Goal: Task Accomplishment & Management: Manage account settings

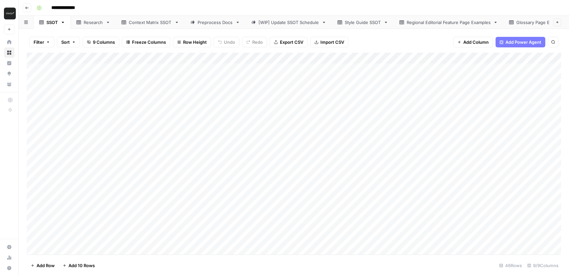
click at [294, 5] on div "**********" at bounding box center [298, 8] width 528 height 11
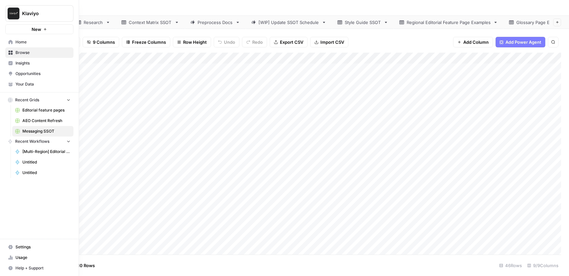
click at [25, 41] on span "Home" at bounding box center [42, 42] width 55 height 6
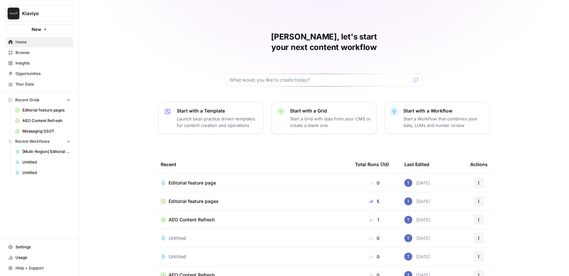
click at [31, 75] on span "Opportunities" at bounding box center [42, 74] width 55 height 6
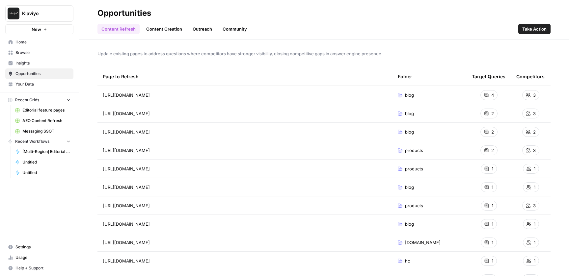
click at [41, 122] on span "AEO Content Refresh" at bounding box center [46, 121] width 48 height 6
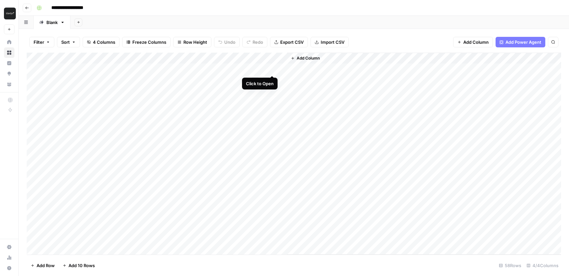
click at [271, 69] on div "Add Column" at bounding box center [294, 154] width 534 height 202
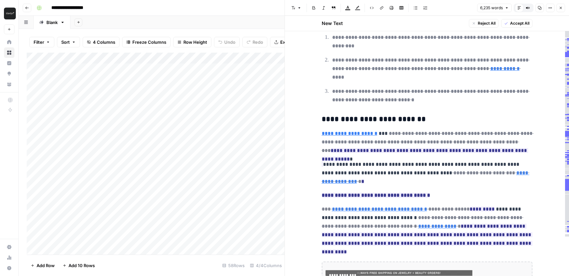
scroll to position [2602, 0]
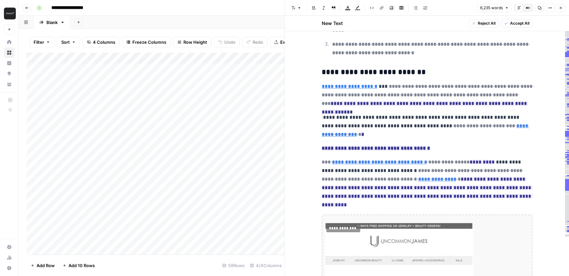
scroll to position [2633, 0]
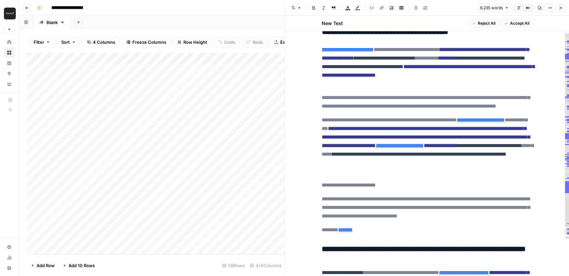
scroll to position [503, 0]
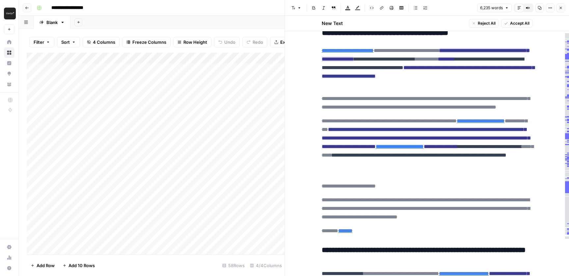
click at [486, 62] on ins "**********" at bounding box center [425, 54] width 207 height 13
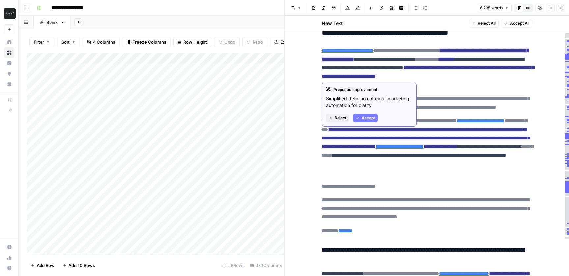
click at [345, 62] on ins "**********" at bounding box center [425, 54] width 207 height 13
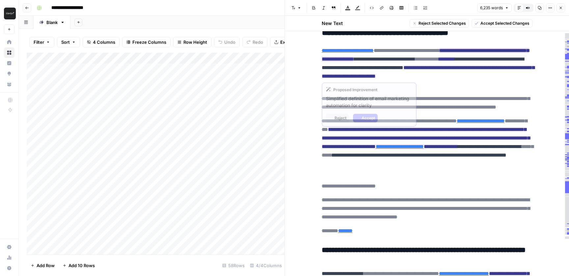
drag, startPoint x: 339, startPoint y: 76, endPoint x: 406, endPoint y: 76, distance: 66.5
click at [406, 62] on ins "**********" at bounding box center [425, 54] width 207 height 13
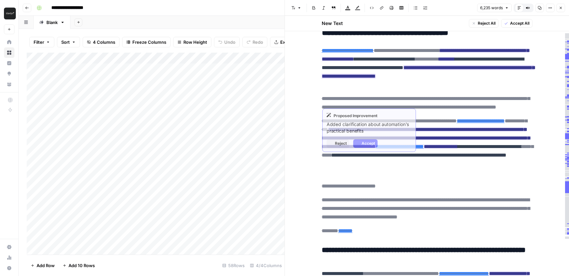
click at [467, 79] on ins "**********" at bounding box center [428, 71] width 213 height 13
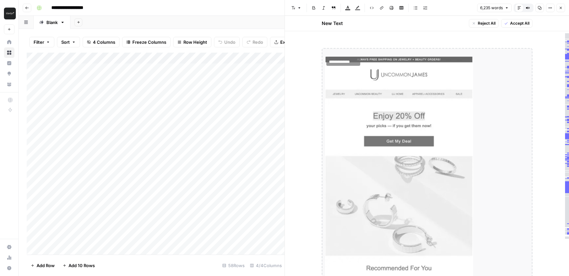
scroll to position [2604, 0]
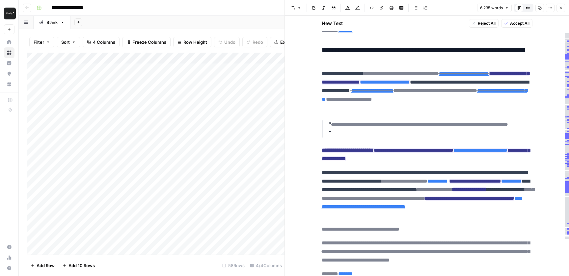
scroll to position [0, 0]
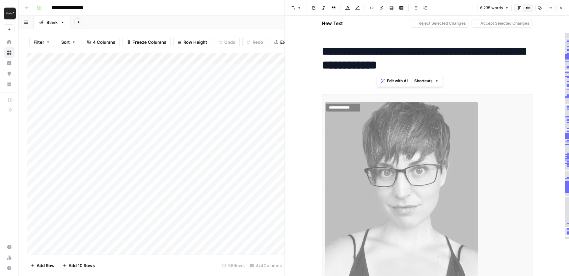
drag, startPoint x: 376, startPoint y: 65, endPoint x: 488, endPoint y: 69, distance: 111.7
click at [488, 69] on h1 "**********" at bounding box center [427, 58] width 211 height 28
drag, startPoint x: 448, startPoint y: 65, endPoint x: 470, endPoint y: 62, distance: 23.0
click at [464, 61] on h1 "**********" at bounding box center [427, 58] width 211 height 28
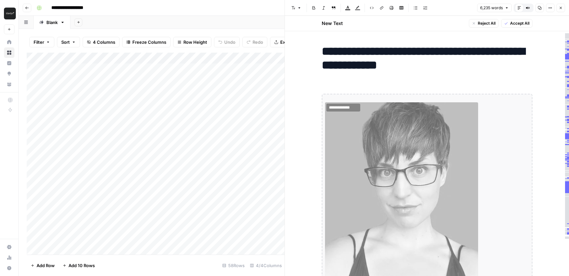
click at [510, 59] on h1 "**********" at bounding box center [427, 58] width 211 height 28
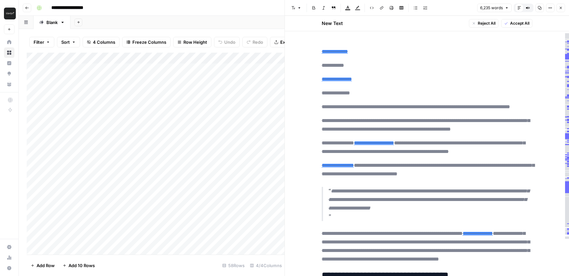
scroll to position [265, 0]
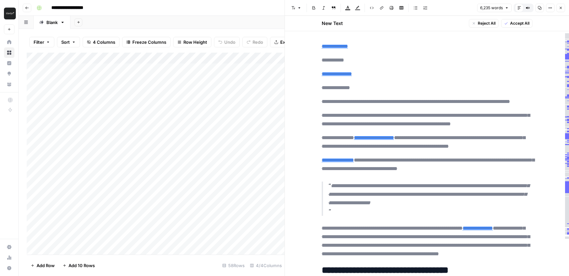
click at [560, 9] on icon "button" at bounding box center [561, 8] width 4 height 4
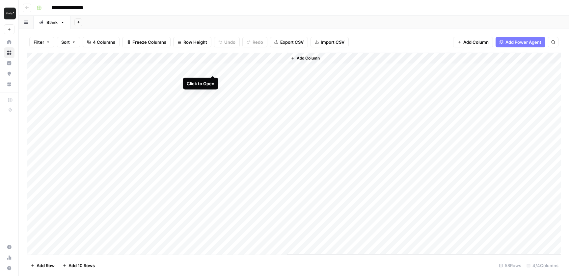
click at [214, 69] on div "Add Column" at bounding box center [294, 154] width 534 height 202
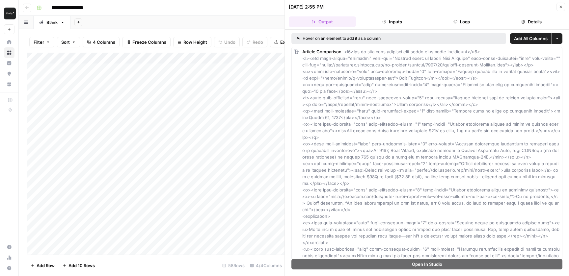
click at [462, 21] on button "Logs" at bounding box center [461, 21] width 67 height 11
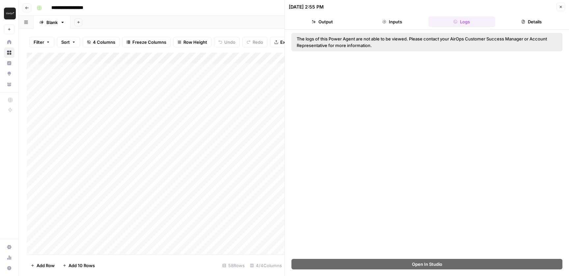
click at [535, 20] on button "Details" at bounding box center [531, 21] width 67 height 11
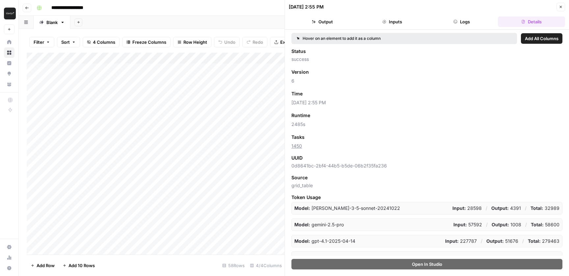
click at [466, 19] on button "Logs" at bounding box center [461, 21] width 67 height 11
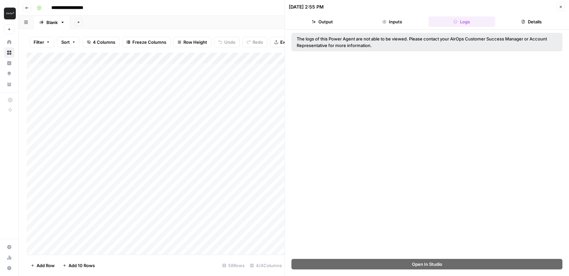
click at [440, 124] on div "The logs of this Power Agent are not able to be viewed. Please contact your Air…" at bounding box center [427, 144] width 284 height 229
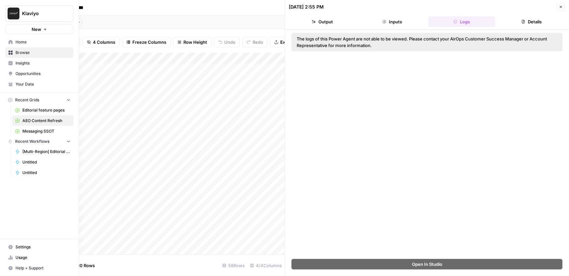
click at [11, 63] on icon at bounding box center [10, 63] width 5 height 5
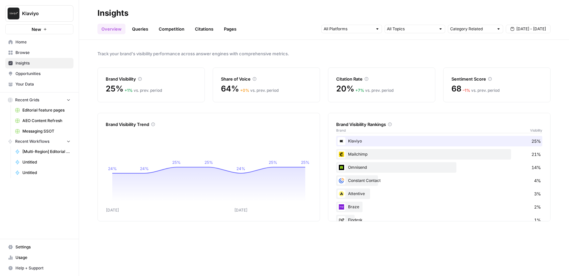
click at [141, 29] on link "Queries" at bounding box center [140, 29] width 24 height 11
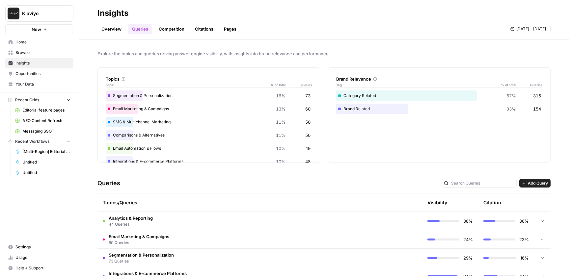
click at [44, 77] on link "Opportunities" at bounding box center [39, 73] width 68 height 11
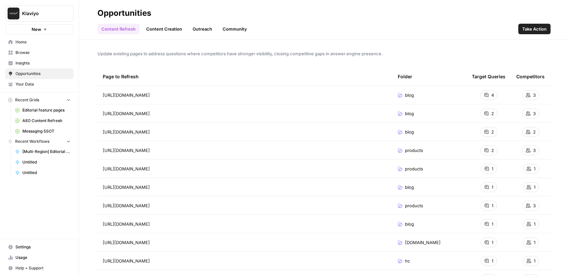
click at [165, 26] on link "Content Creation" at bounding box center [164, 29] width 44 height 11
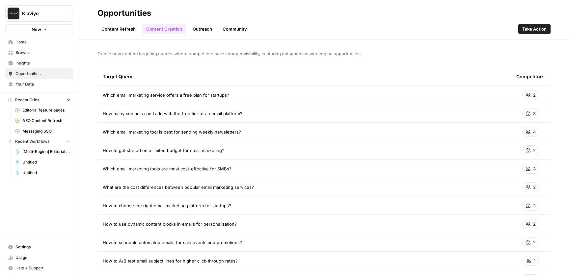
click at [210, 29] on link "Outreach" at bounding box center [202, 29] width 27 height 11
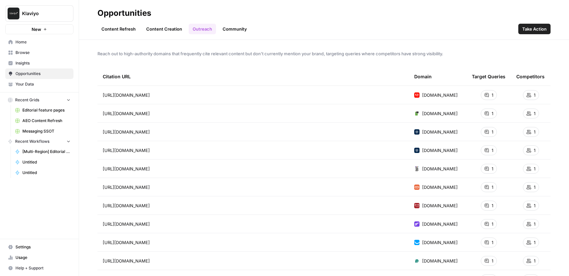
click at [232, 30] on link "Community" at bounding box center [235, 29] width 32 height 11
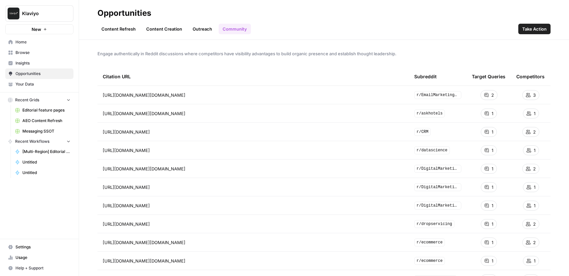
click at [122, 30] on link "Content Refresh" at bounding box center [118, 29] width 42 height 11
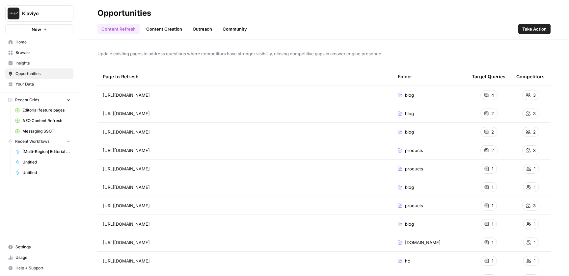
click at [24, 255] on span "Usage" at bounding box center [42, 258] width 55 height 6
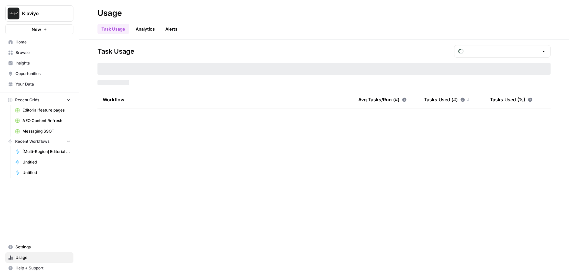
type input "September Tasks"
click at [27, 245] on span "Settings" at bounding box center [42, 247] width 55 height 6
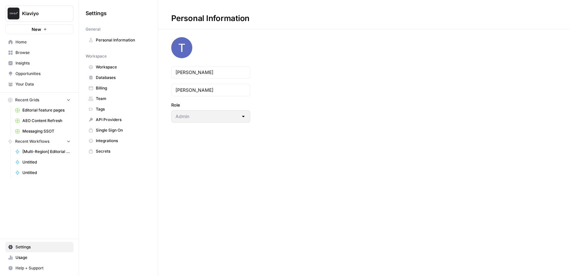
click at [106, 98] on span "Team" at bounding box center [122, 99] width 52 height 6
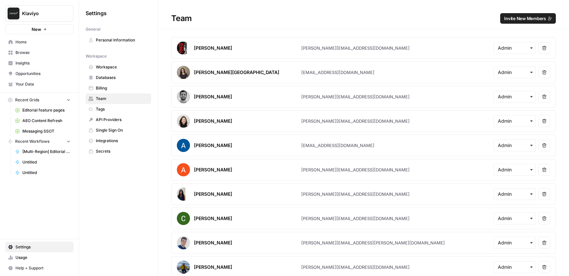
click at [518, 20] on span "Invite New Members" at bounding box center [525, 18] width 42 height 7
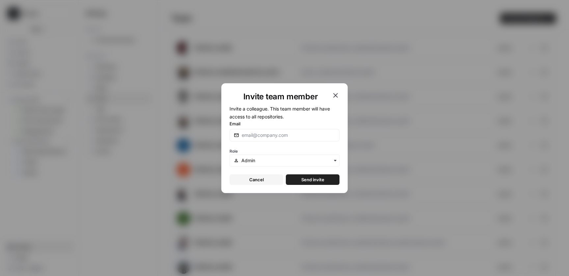
click at [259, 130] on div at bounding box center [284, 135] width 110 height 13
paste input "[PERSON_NAME][EMAIL_ADDRESS][DOMAIN_NAME]"
type input "[PERSON_NAME][EMAIL_ADDRESS][DOMAIN_NAME]"
click at [302, 122] on label "Email" at bounding box center [284, 124] width 110 height 7
click at [302, 132] on input "[PERSON_NAME][EMAIL_ADDRESS][DOMAIN_NAME]" at bounding box center [289, 135] width 94 height 7
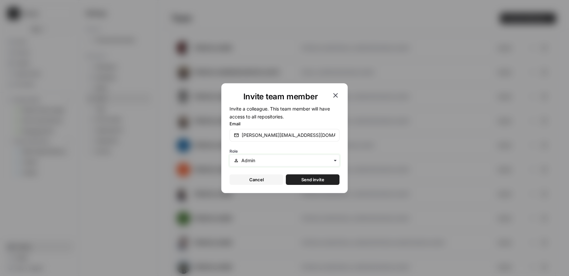
click at [282, 163] on input "text" at bounding box center [288, 160] width 94 height 7
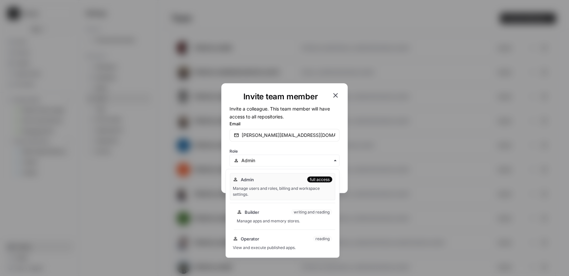
click at [282, 217] on div "Builder writing and reading Manage apps and memory stores." at bounding box center [284, 216] width 101 height 21
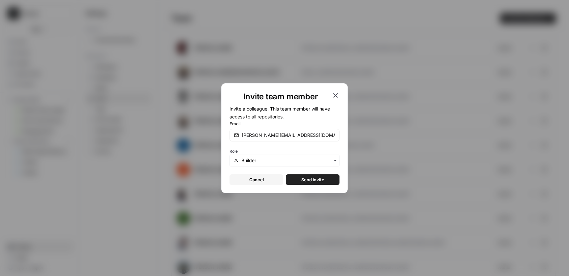
click at [314, 180] on span "Send invite" at bounding box center [312, 179] width 23 height 7
